Goal: Task Accomplishment & Management: Manage account settings

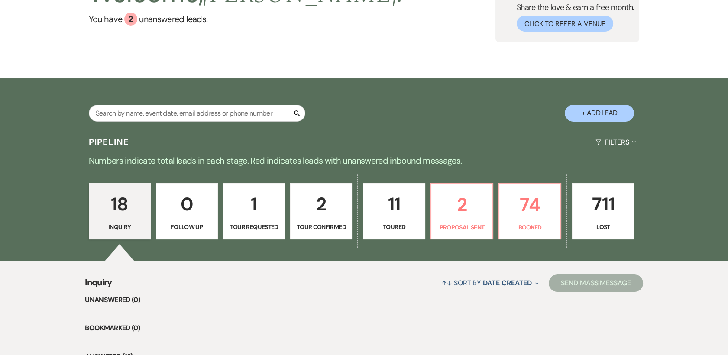
scroll to position [87, 0]
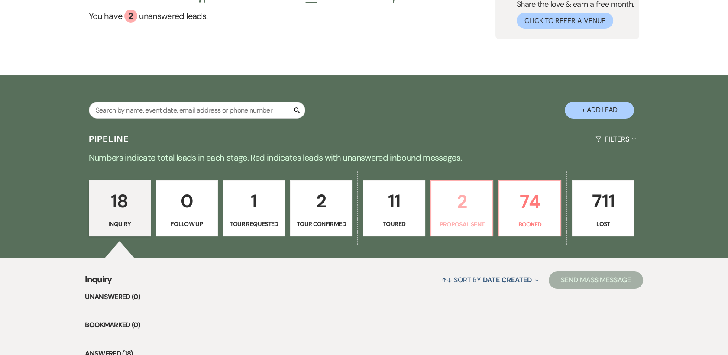
click at [464, 209] on p "2" at bounding box center [461, 201] width 51 height 29
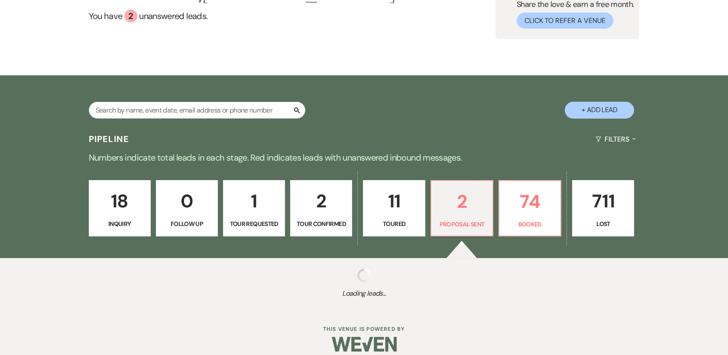
select select "6"
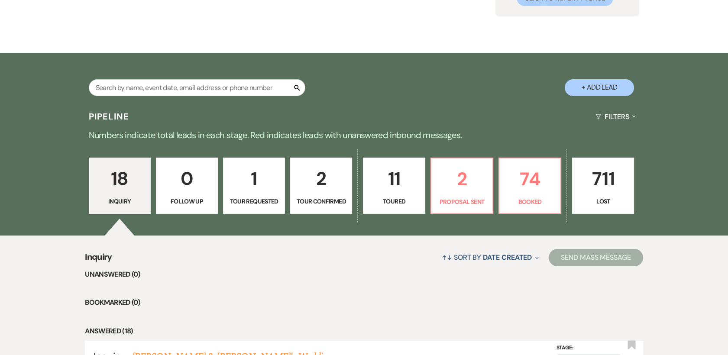
scroll to position [115, 0]
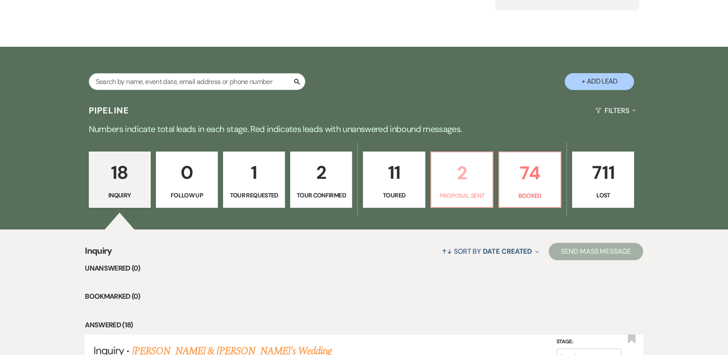
click at [467, 174] on p "2" at bounding box center [461, 172] width 51 height 29
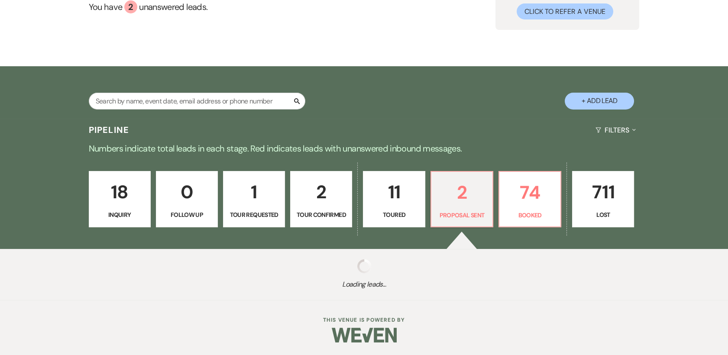
scroll to position [115, 0]
select select "6"
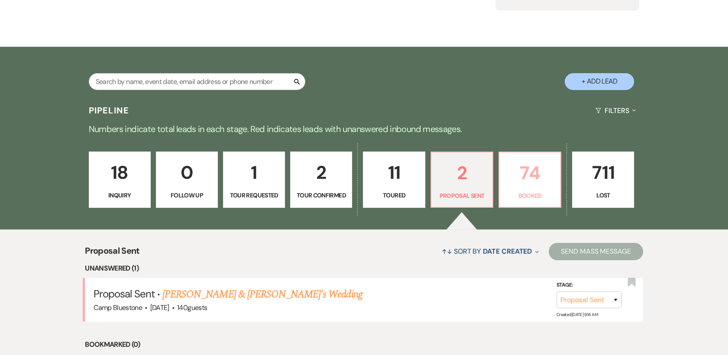
click at [534, 174] on p "74" at bounding box center [529, 172] width 51 height 29
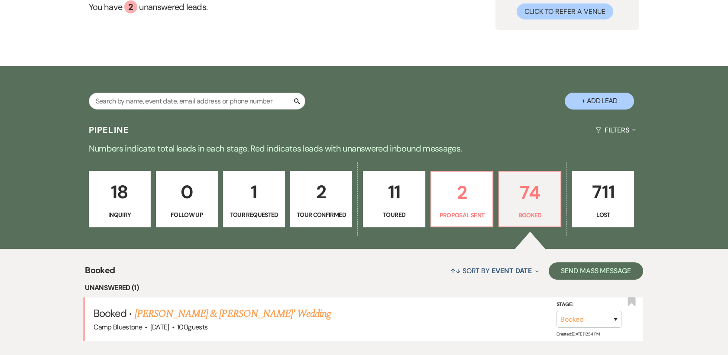
scroll to position [115, 0]
